Goal: Check status: Check status

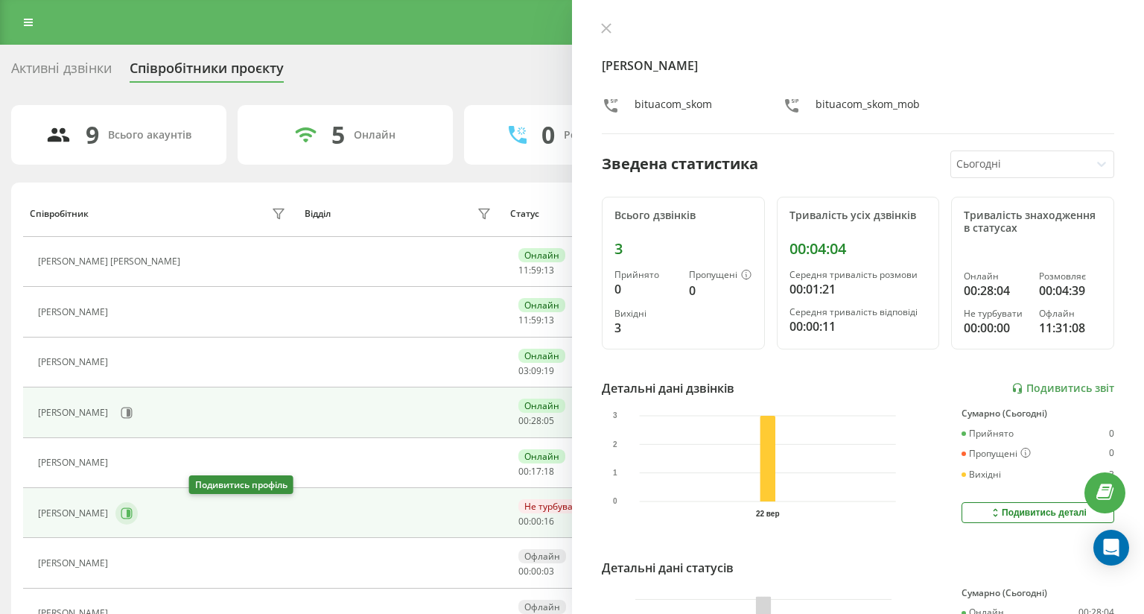
click at [138, 504] on button at bounding box center [126, 513] width 22 height 22
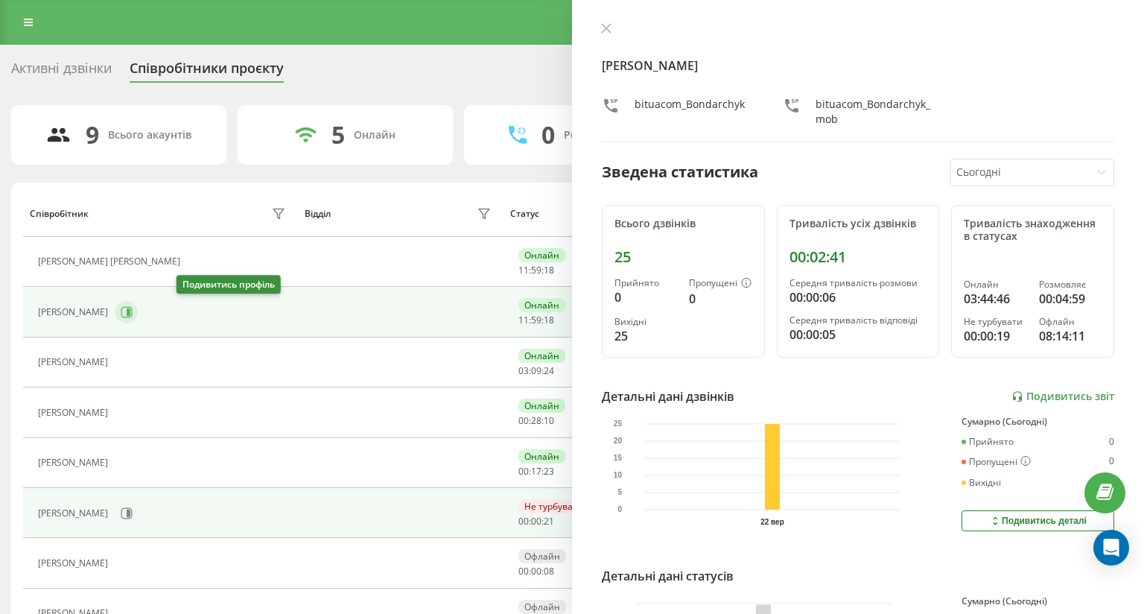
click at [138, 312] on button at bounding box center [126, 312] width 22 height 22
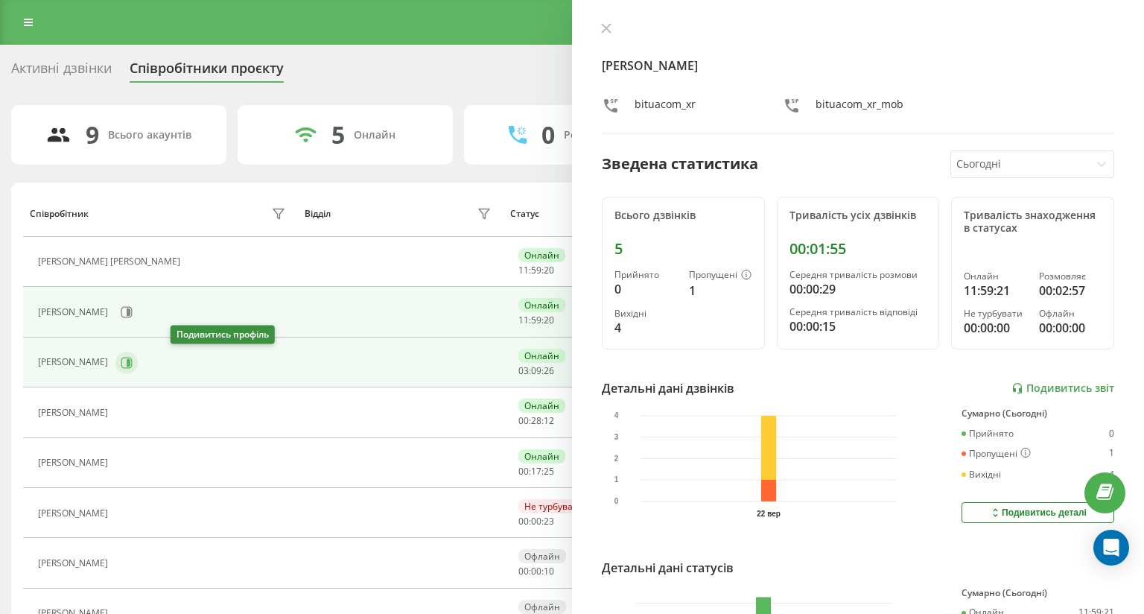
click at [138, 360] on button at bounding box center [126, 363] width 22 height 22
